Goal: Transaction & Acquisition: Download file/media

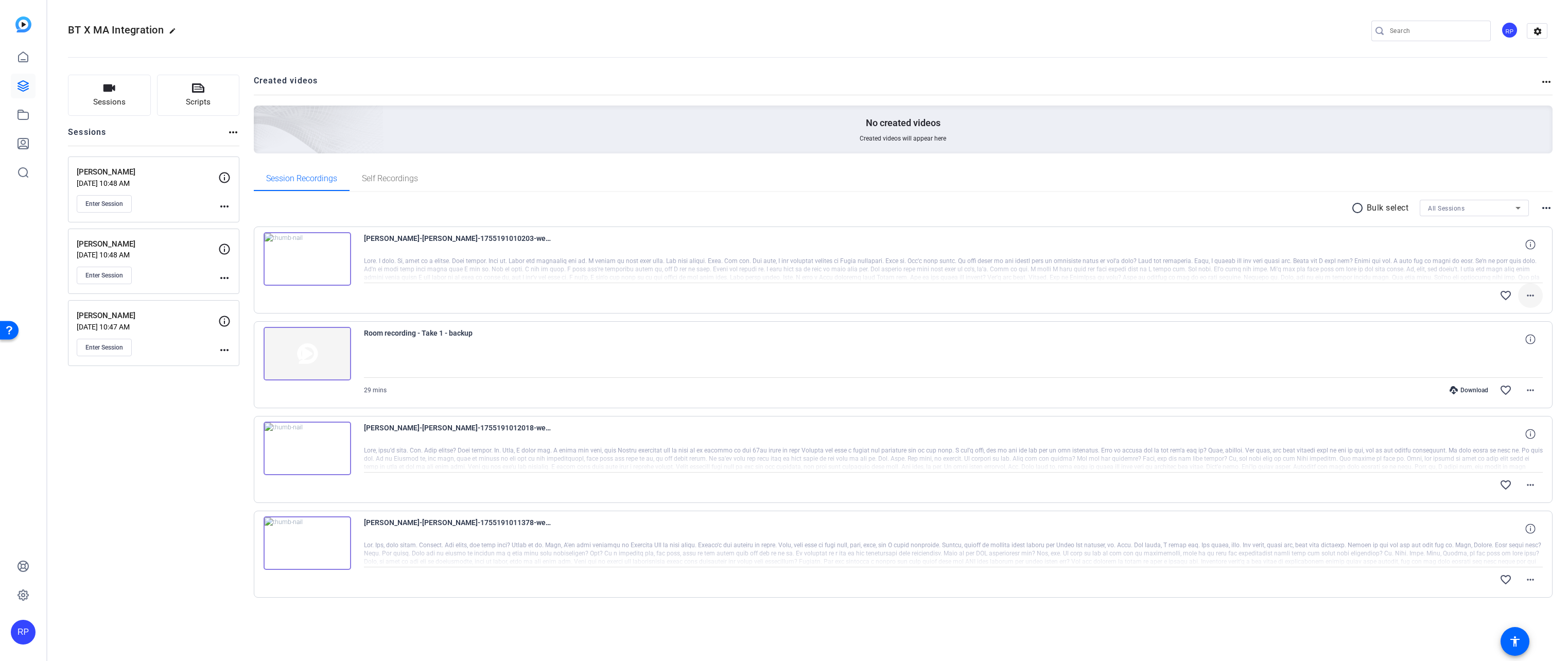
click at [1530, 297] on mat-icon "more_horiz" at bounding box center [1530, 295] width 12 height 12
click at [1504, 318] on span "Download Original" at bounding box center [1503, 317] width 61 height 12
click at [1270, 172] on div "Session Recordings Self Recordings" at bounding box center [903, 178] width 1300 height 25
click at [1549, 206] on mat-icon "more_horiz" at bounding box center [1546, 208] width 12 height 12
click at [1549, 206] on div at bounding box center [784, 330] width 1568 height 661
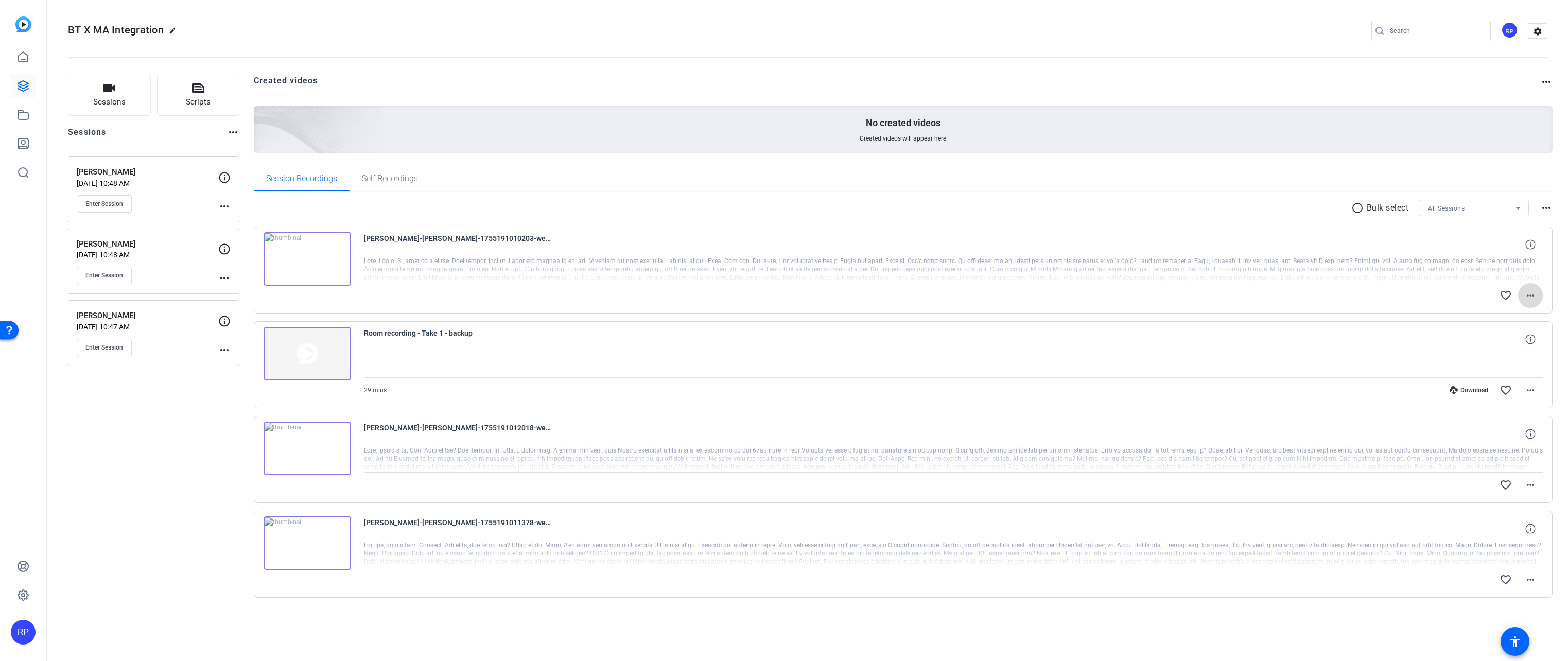
click at [1532, 293] on mat-icon "more_horiz" at bounding box center [1530, 295] width 12 height 12
click at [1531, 485] on div at bounding box center [784, 330] width 1568 height 661
click at [1527, 482] on mat-icon "more_horiz" at bounding box center [1530, 485] width 12 height 12
click at [1530, 295] on div at bounding box center [784, 330] width 1568 height 661
click at [1530, 295] on mat-icon "more_horiz" at bounding box center [1530, 295] width 12 height 12
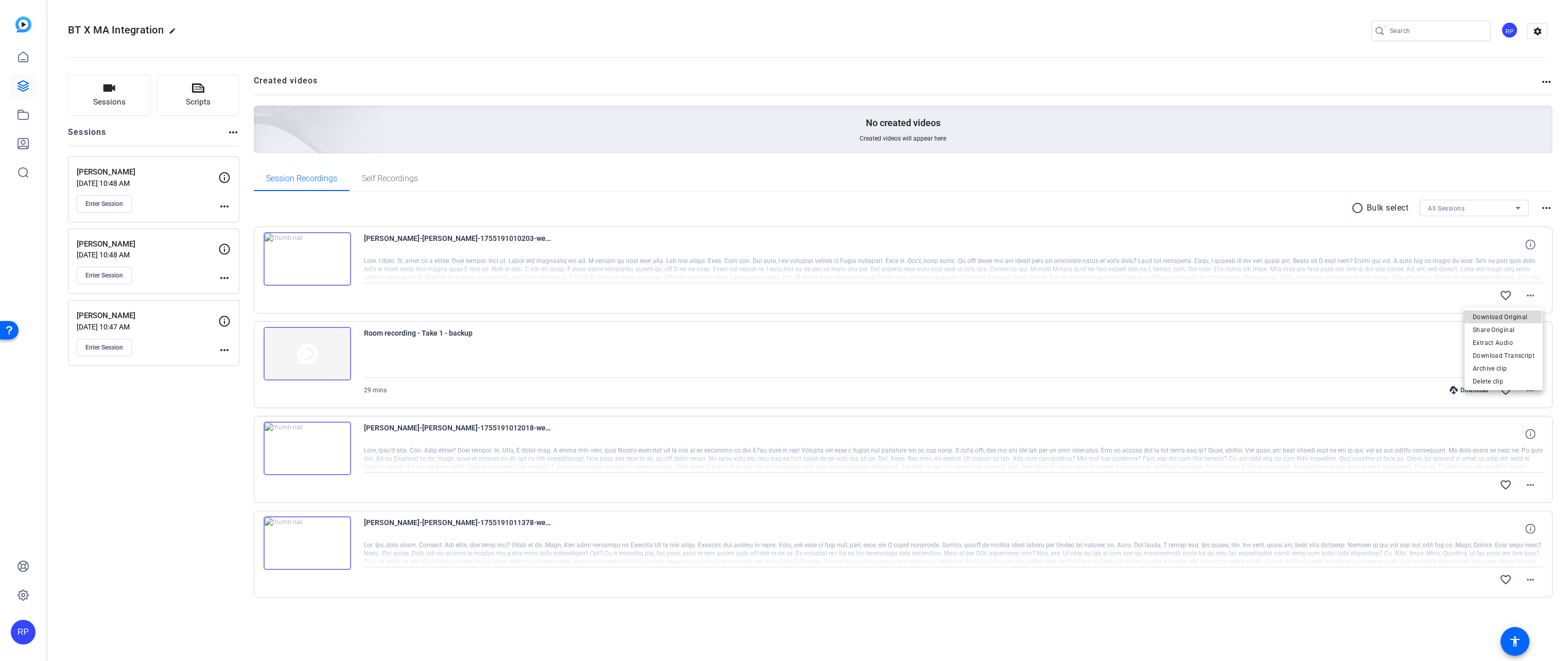
click at [1491, 317] on span "Download Original" at bounding box center [1503, 317] width 61 height 12
click at [323, 273] on img at bounding box center [307, 259] width 88 height 54
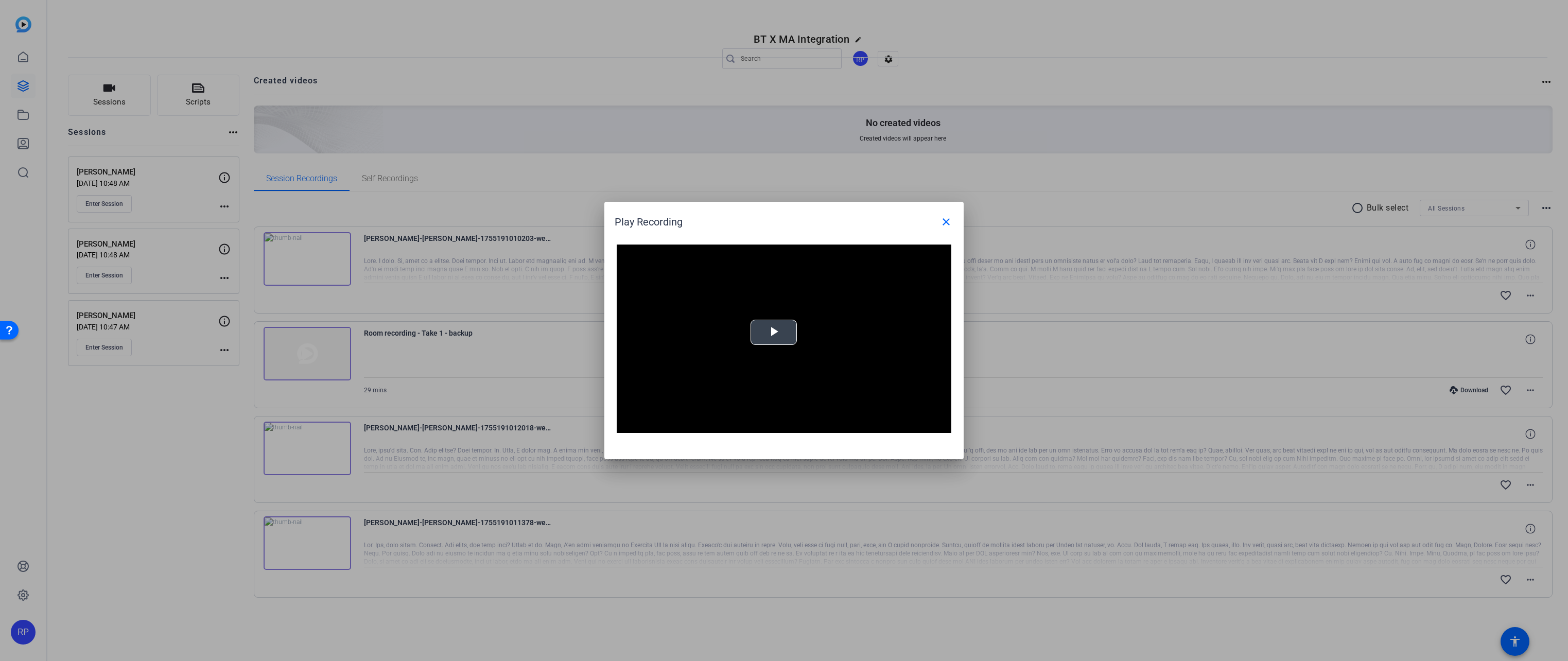
click at [774, 332] on span "Video Player" at bounding box center [774, 332] width 0 height 0
click at [942, 224] on mat-icon "close" at bounding box center [946, 222] width 12 height 12
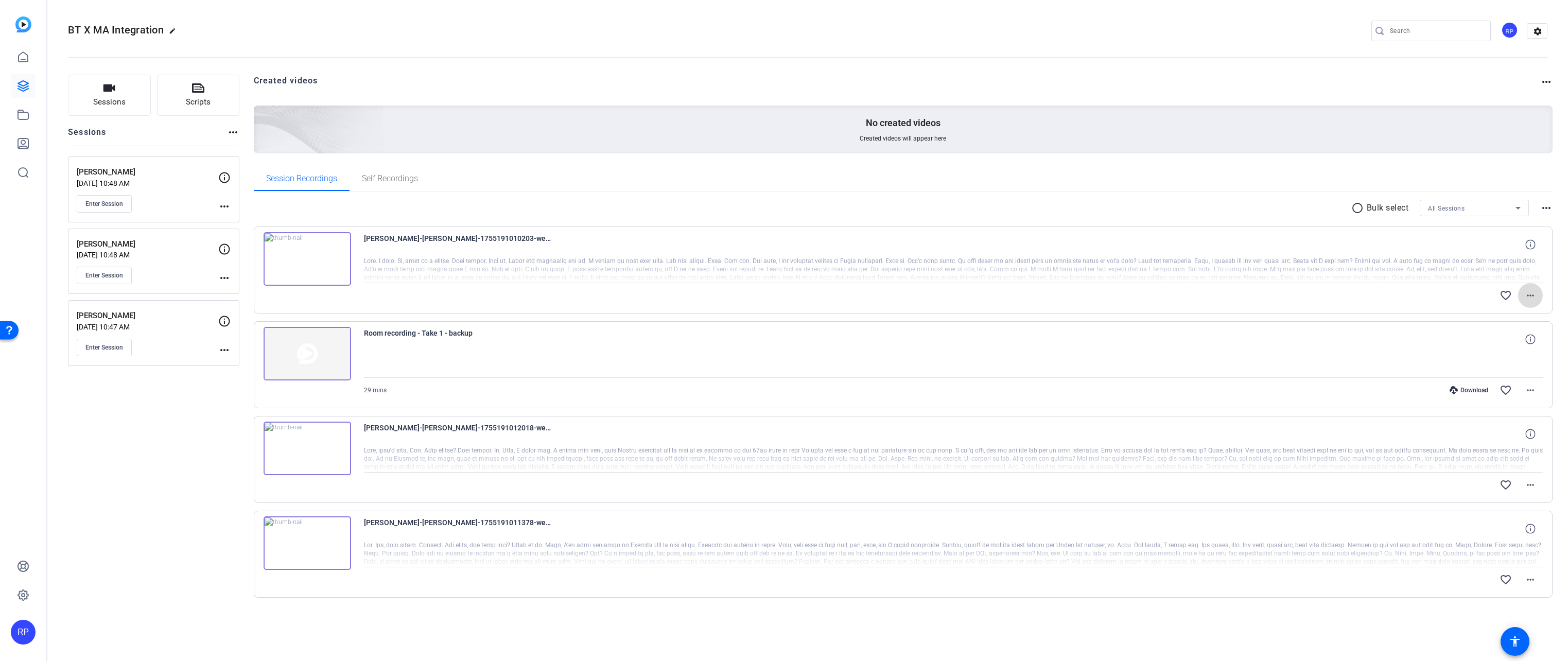
click at [1526, 295] on mat-icon "more_horiz" at bounding box center [1530, 295] width 12 height 12
click at [1483, 318] on span "Download Original" at bounding box center [1503, 317] width 61 height 12
click at [1007, 35] on div "BT X MA Integration edit RP settings" at bounding box center [808, 30] width 1480 height 15
